Goal: Task Accomplishment & Management: Complete application form

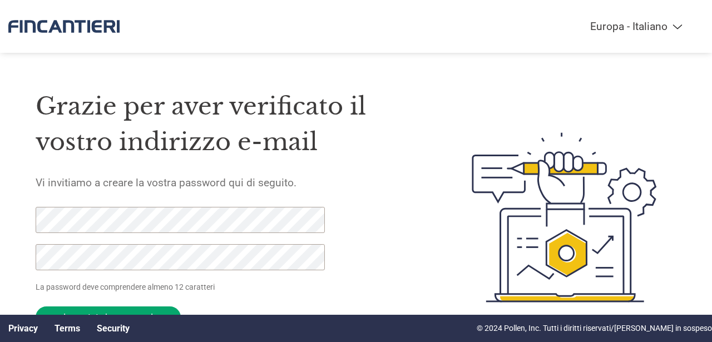
select select "it-IT"
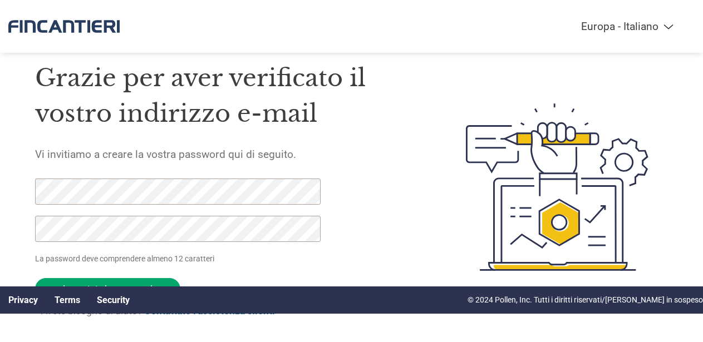
scroll to position [45, 0]
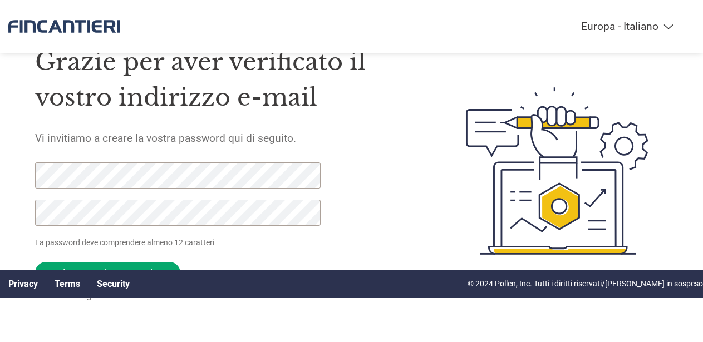
click at [400, 214] on div "Grazie per aver verificato il vostro indirizzo e-mail Vi invitiamo a creare la …" at bounding box center [225, 171] width 380 height 287
click at [110, 269] on input "Impostate la password" at bounding box center [107, 273] width 145 height 22
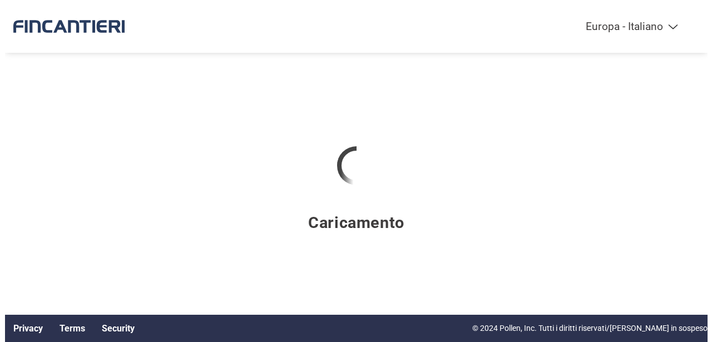
scroll to position [0, 0]
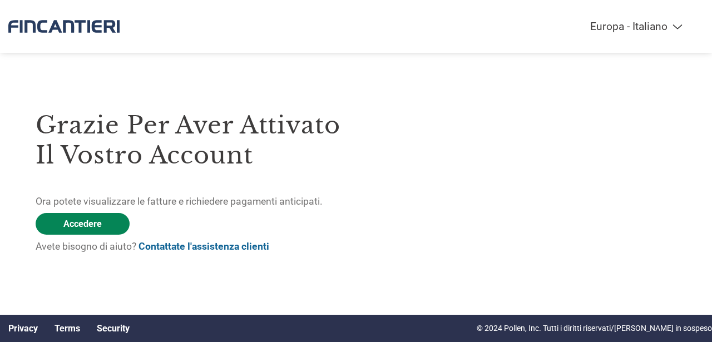
click at [83, 229] on link "Accedere" at bounding box center [83, 224] width 94 height 22
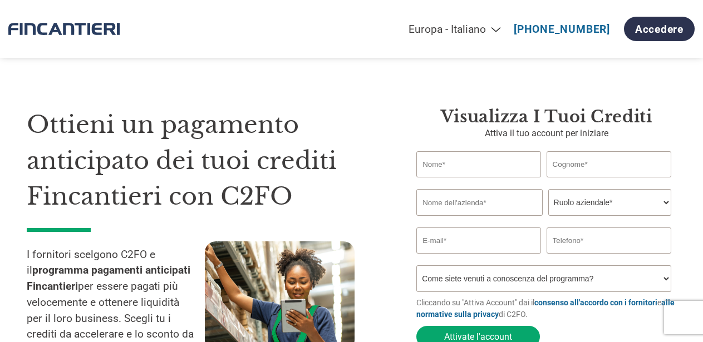
select select "it-IT"
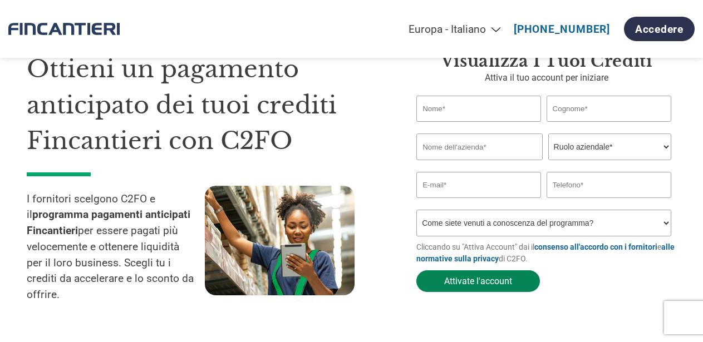
scroll to position [56, 0]
click at [479, 277] on button "Attivate l'account" at bounding box center [478, 281] width 124 height 22
type input "[PERSON_NAME]"
type input "Predonzan"
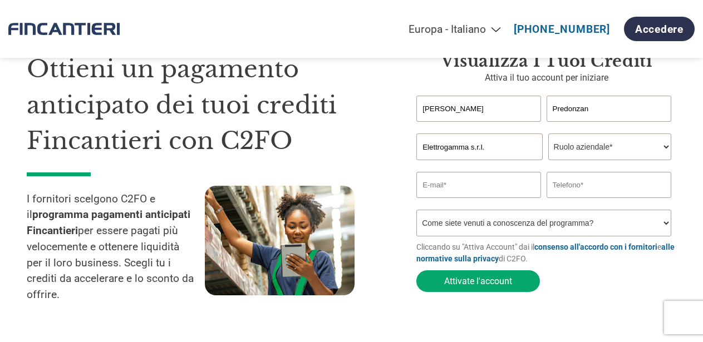
type input "Elettrogamma s.r.l."
click at [667, 147] on select "Ruolo aziendale* CFO Controllore finanziario Gestore crediti Direttore finanzia…" at bounding box center [609, 147] width 123 height 27
select select "CEO"
click at [548, 134] on select "Ruolo aziendale* CFO Controllore finanziario Gestore crediti Direttore finanzia…" at bounding box center [609, 147] width 123 height 27
click at [518, 194] on input "email" at bounding box center [478, 185] width 125 height 26
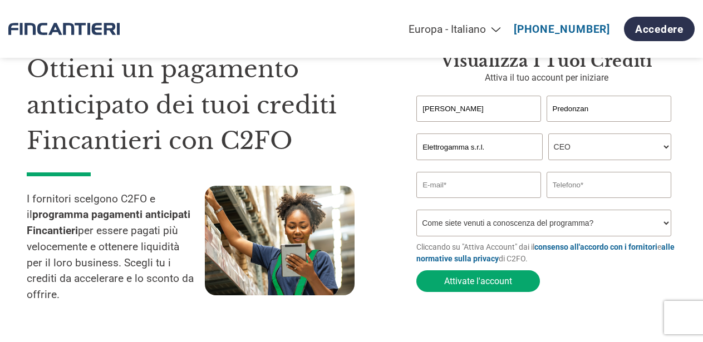
type input "[EMAIL_ADDRESS][DOMAIN_NAME]"
type input "040309292"
click at [663, 224] on select "Come siete venuti a conoscenza del programma? Abbiamo ricevuto una lettera Tram…" at bounding box center [543, 223] width 254 height 27
select select "Email"
click at [416, 210] on select "Come siete venuti a conoscenza del programma? Abbiamo ricevuto una lettera Tram…" at bounding box center [543, 223] width 254 height 27
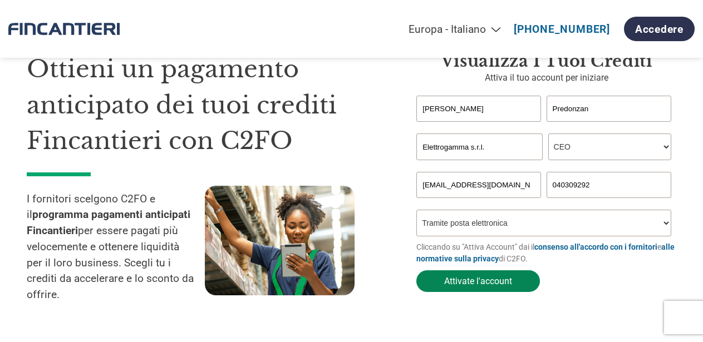
click at [491, 277] on button "Attivate l'account" at bounding box center [478, 281] width 124 height 22
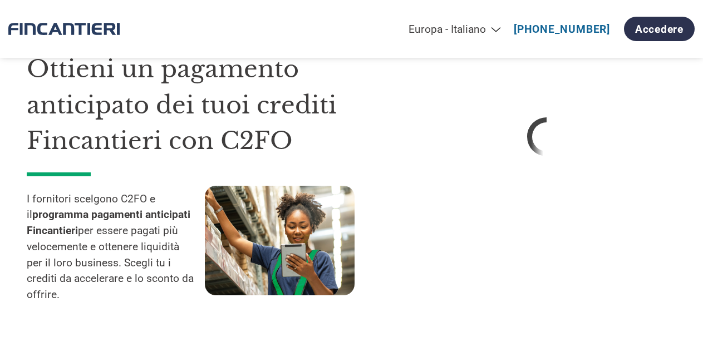
select select "it-IT"
